Goal: Task Accomplishment & Management: Manage account settings

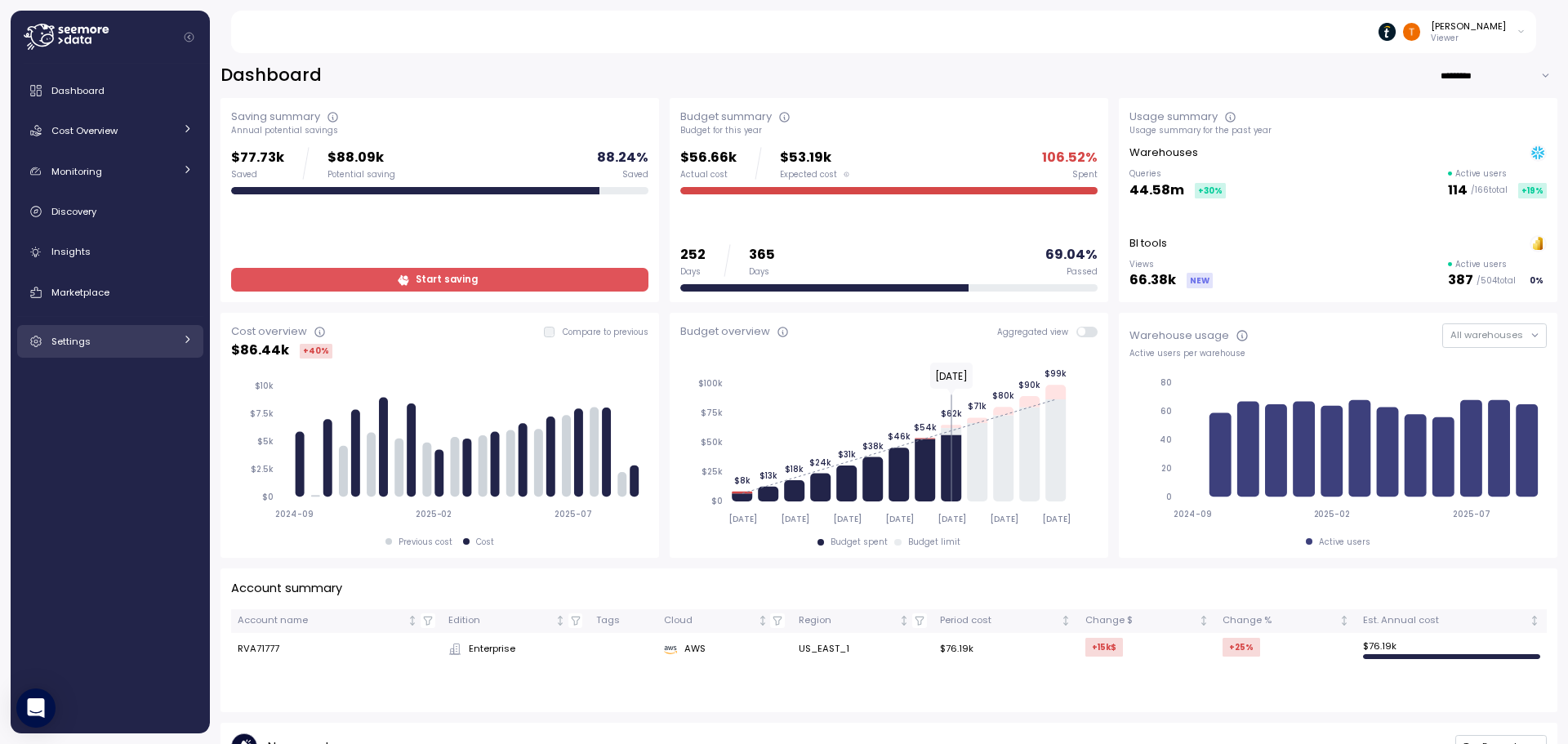
click at [94, 327] on link "Settings" at bounding box center [111, 341] width 187 height 32
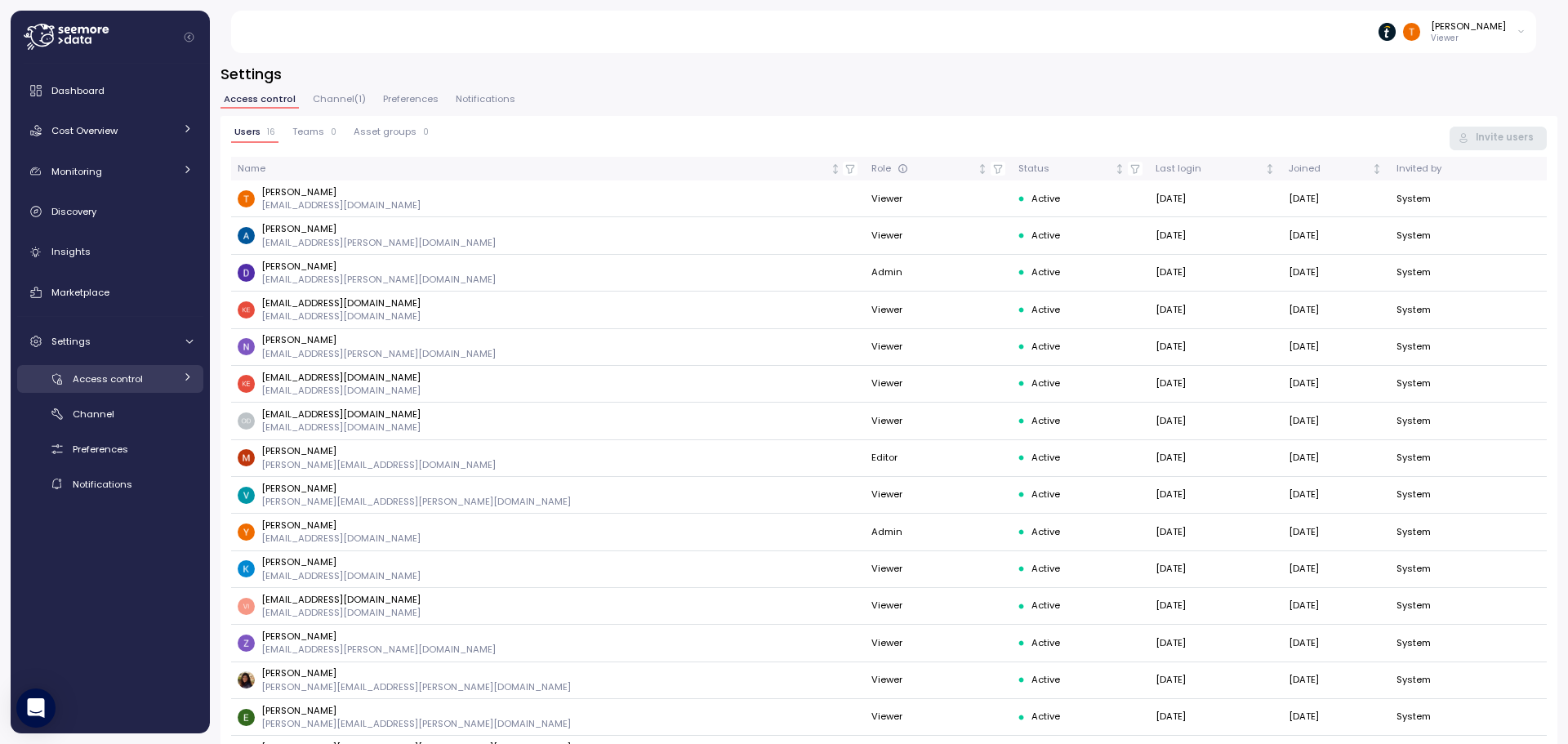
click at [182, 371] on div at bounding box center [187, 379] width 10 height 17
drag, startPoint x: 159, startPoint y: 620, endPoint x: 121, endPoint y: 365, distance: 257.8
click at [121, 365] on div "Dashboard Cost Overview Compute Workloads Storage Cloud Services Clustering col…" at bounding box center [111, 399] width 187 height 649
